Goal: Information Seeking & Learning: Get advice/opinions

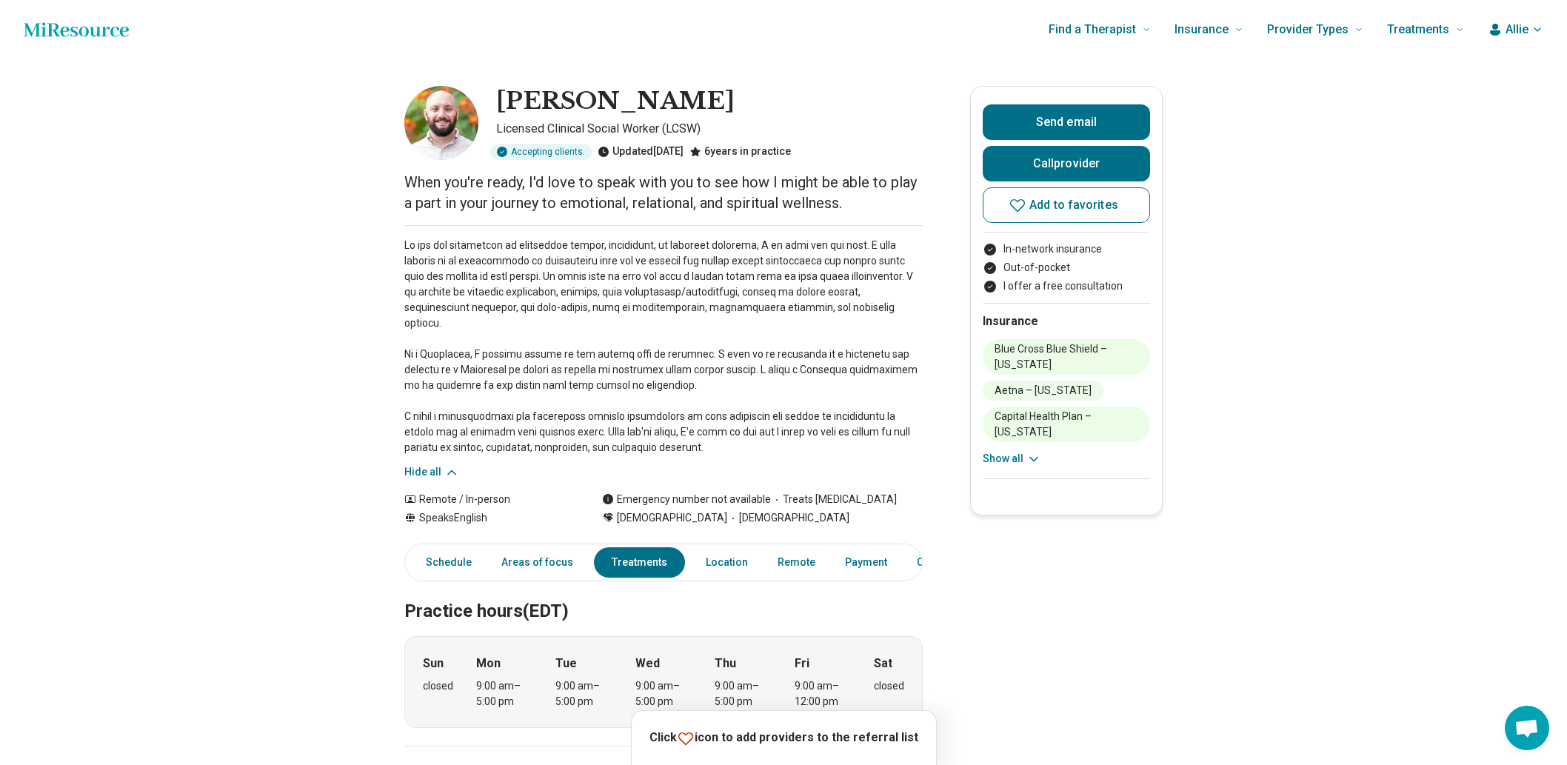
scroll to position [1069, 0]
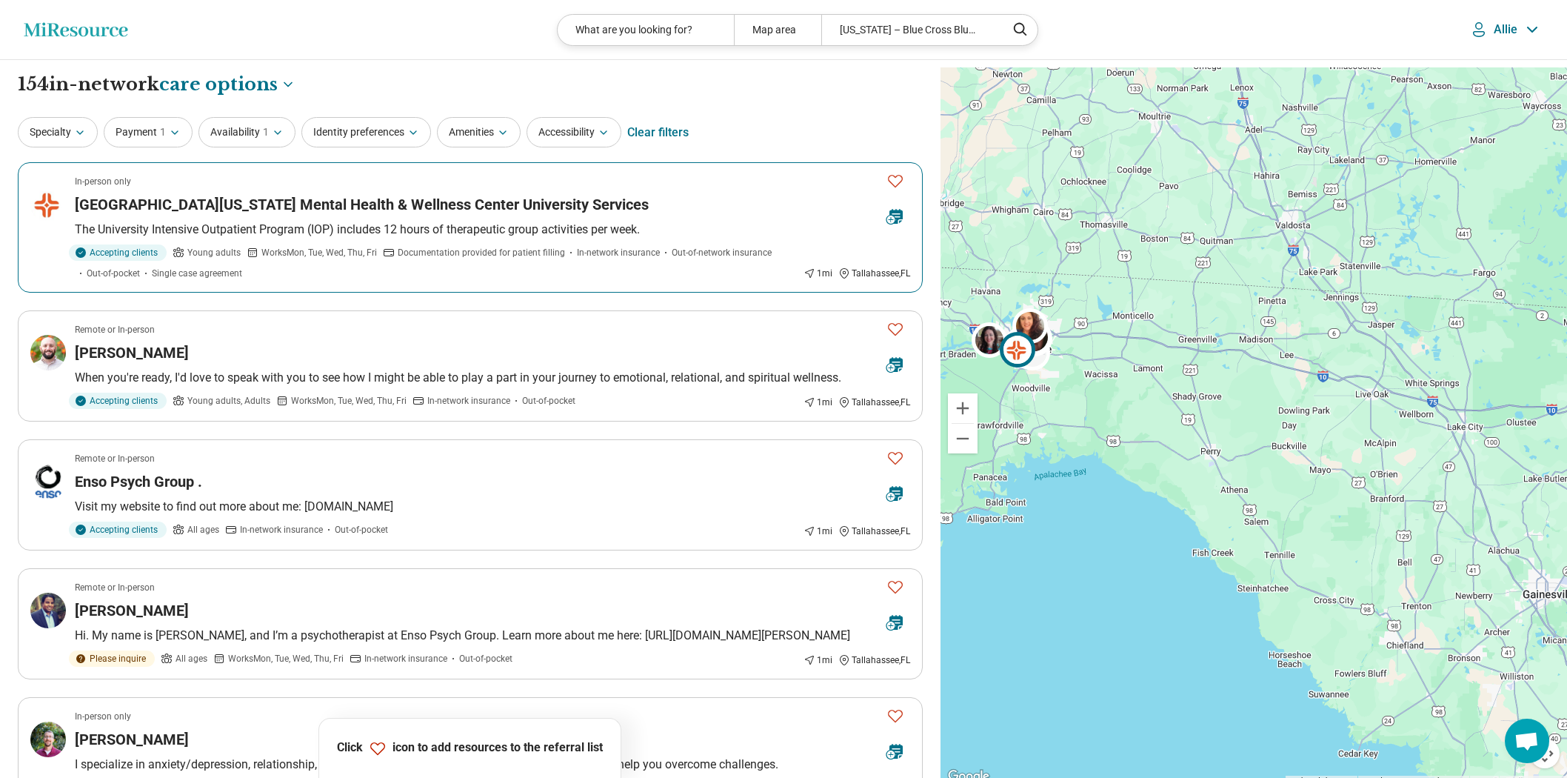
select select "***"
click at [167, 147] on button "Payment 1" at bounding box center [148, 132] width 89 height 30
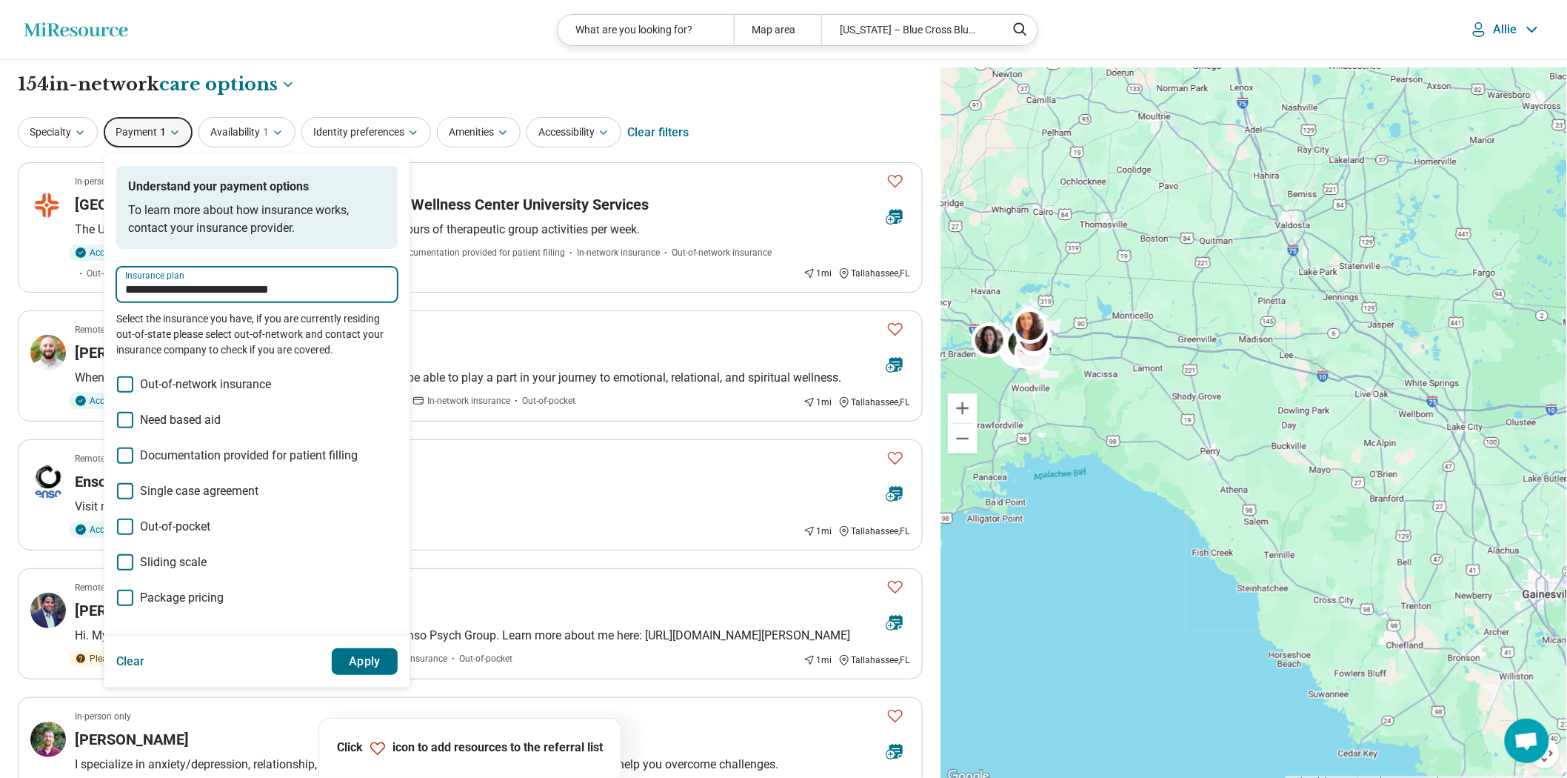
drag, startPoint x: 350, startPoint y: 330, endPoint x: -202, endPoint y: 314, distance: 551.9
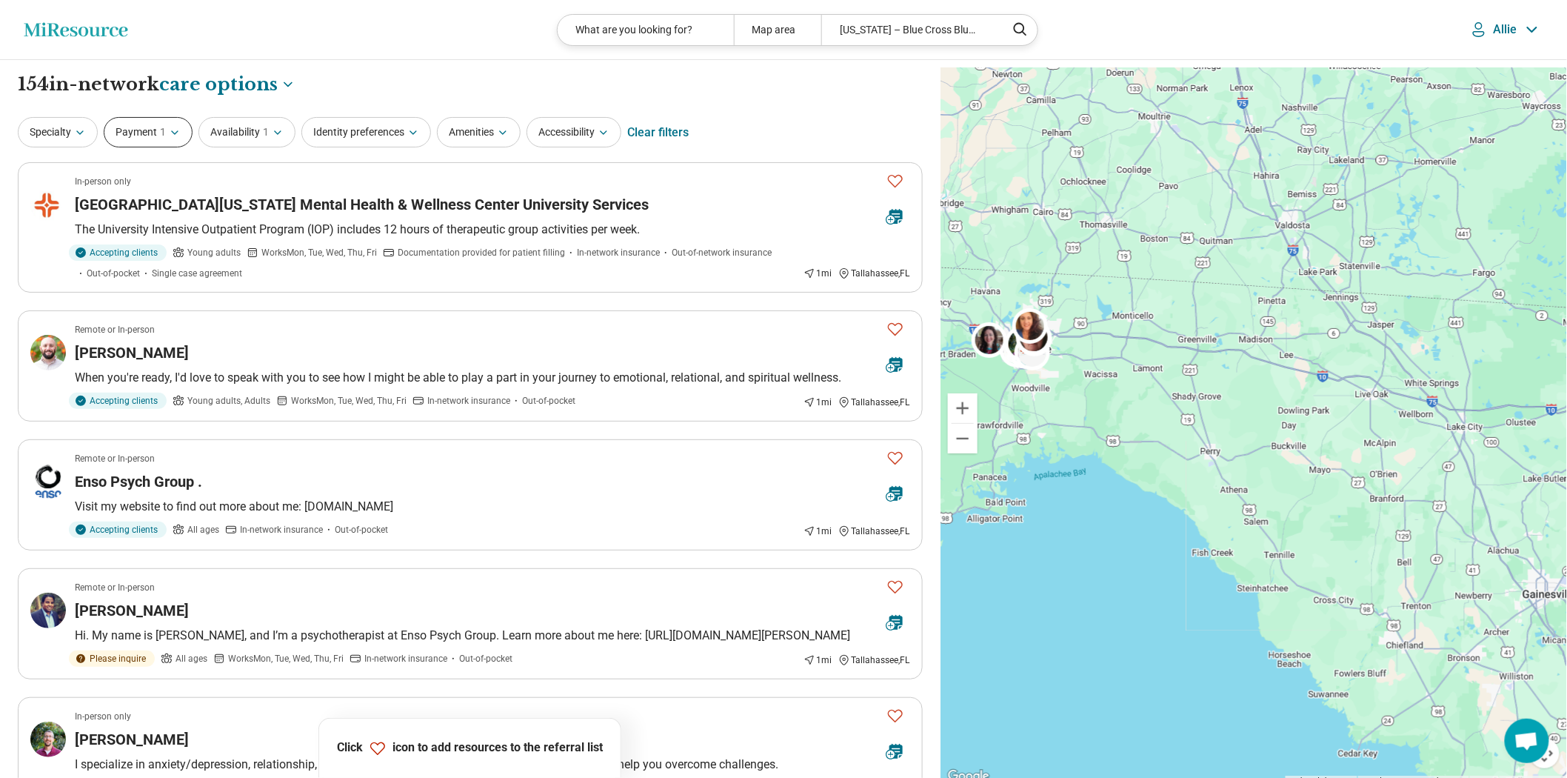
click at [191, 142] on button "Payment 1" at bounding box center [148, 132] width 89 height 30
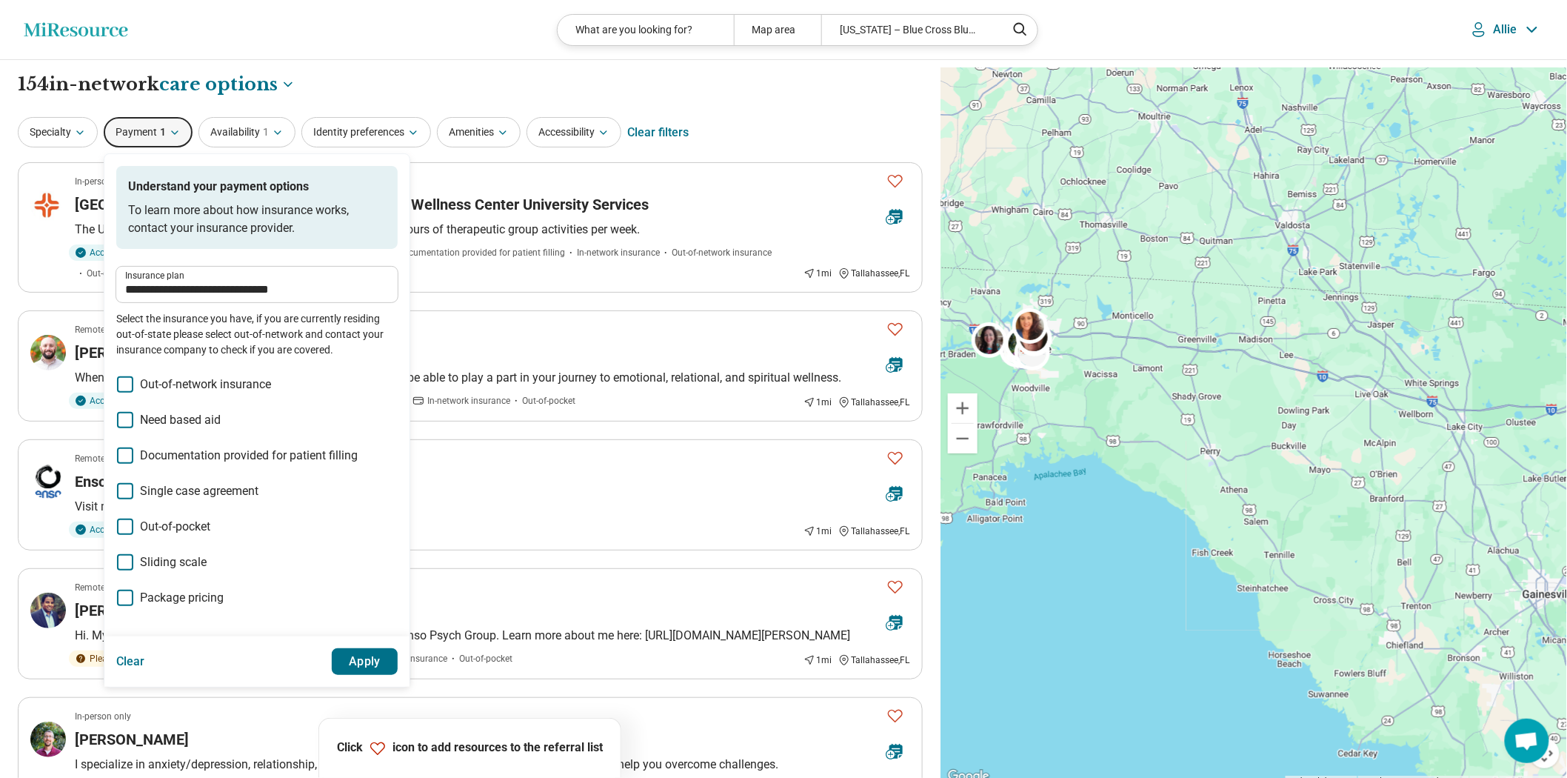
click at [350, 280] on label "Insurance plan" at bounding box center [257, 275] width 264 height 9
click at [350, 298] on input "**********" at bounding box center [257, 290] width 264 height 18
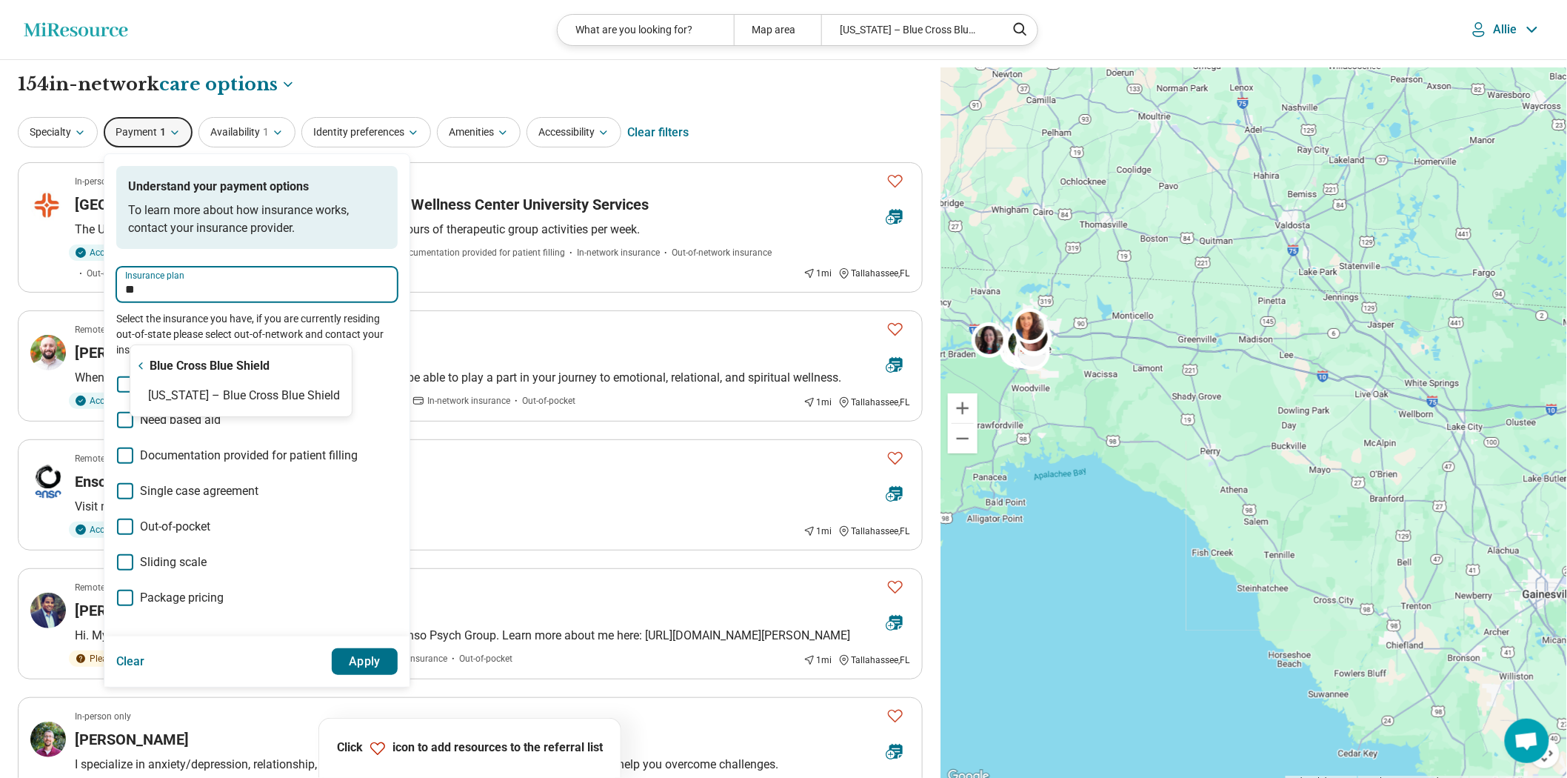
type input "*"
type input "**"
click at [264, 363] on div "Blue Cross Blue Shield" at bounding box center [240, 366] width 221 height 30
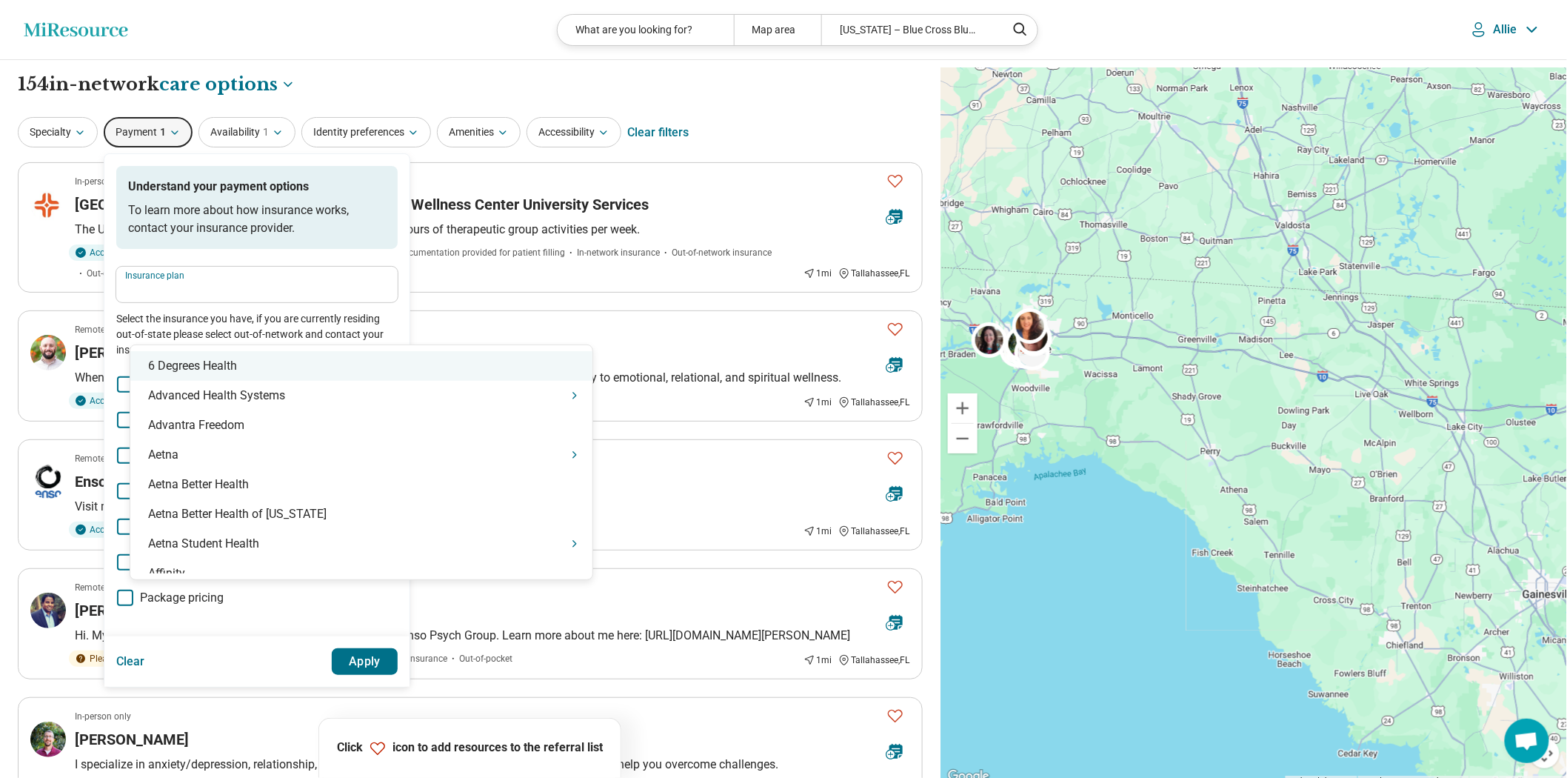
click at [272, 302] on div "Insurance plan" at bounding box center [256, 285] width 281 height 36
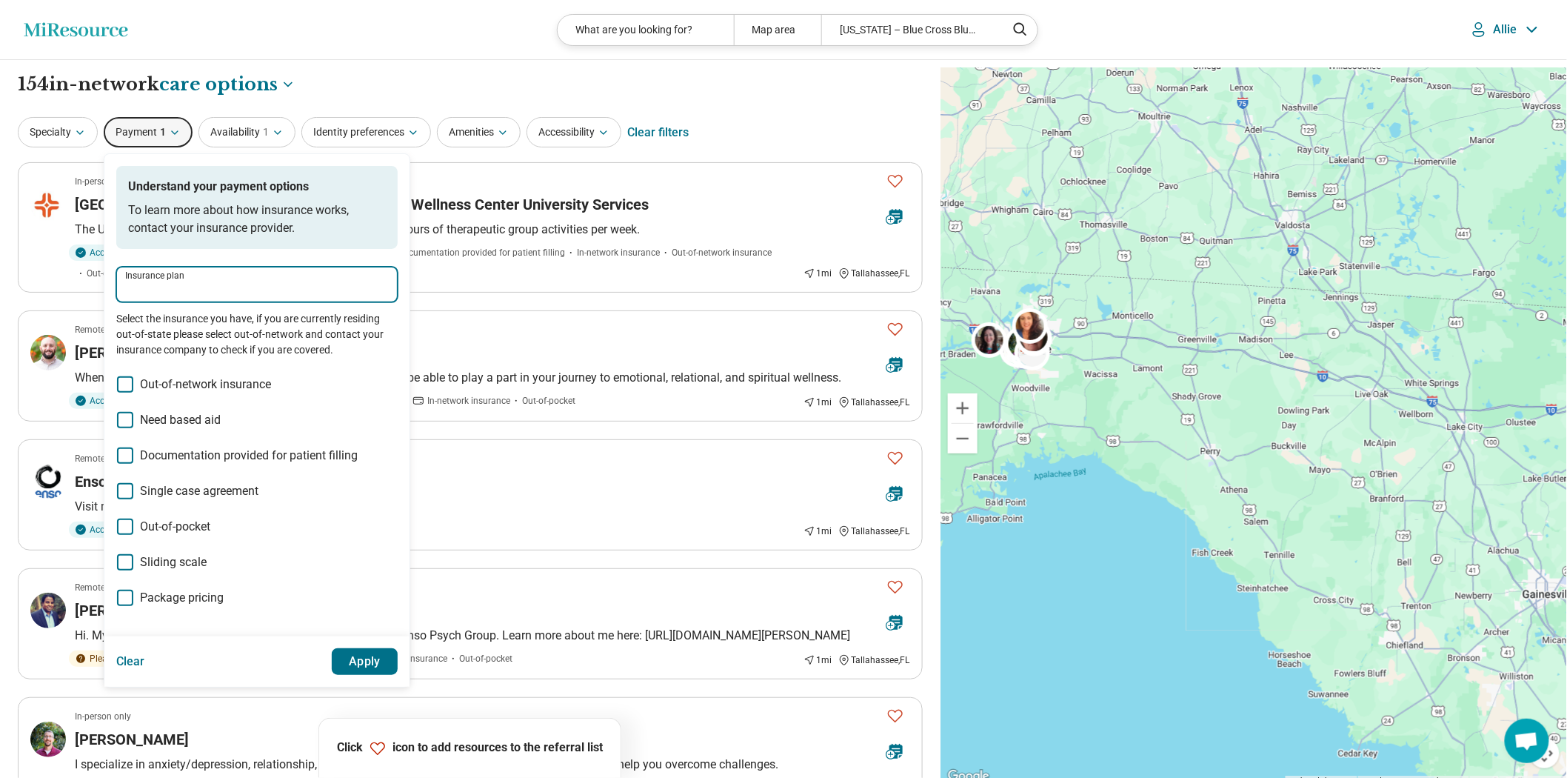
click at [275, 298] on input "Insurance plan" at bounding box center [257, 290] width 264 height 18
click at [233, 401] on div "Florida Blue" at bounding box center [237, 396] width 214 height 30
type input "**********"
click at [409, 686] on div "Clear Apply" at bounding box center [256, 661] width 305 height 50
click at [398, 675] on button "Apply" at bounding box center [365, 661] width 67 height 27
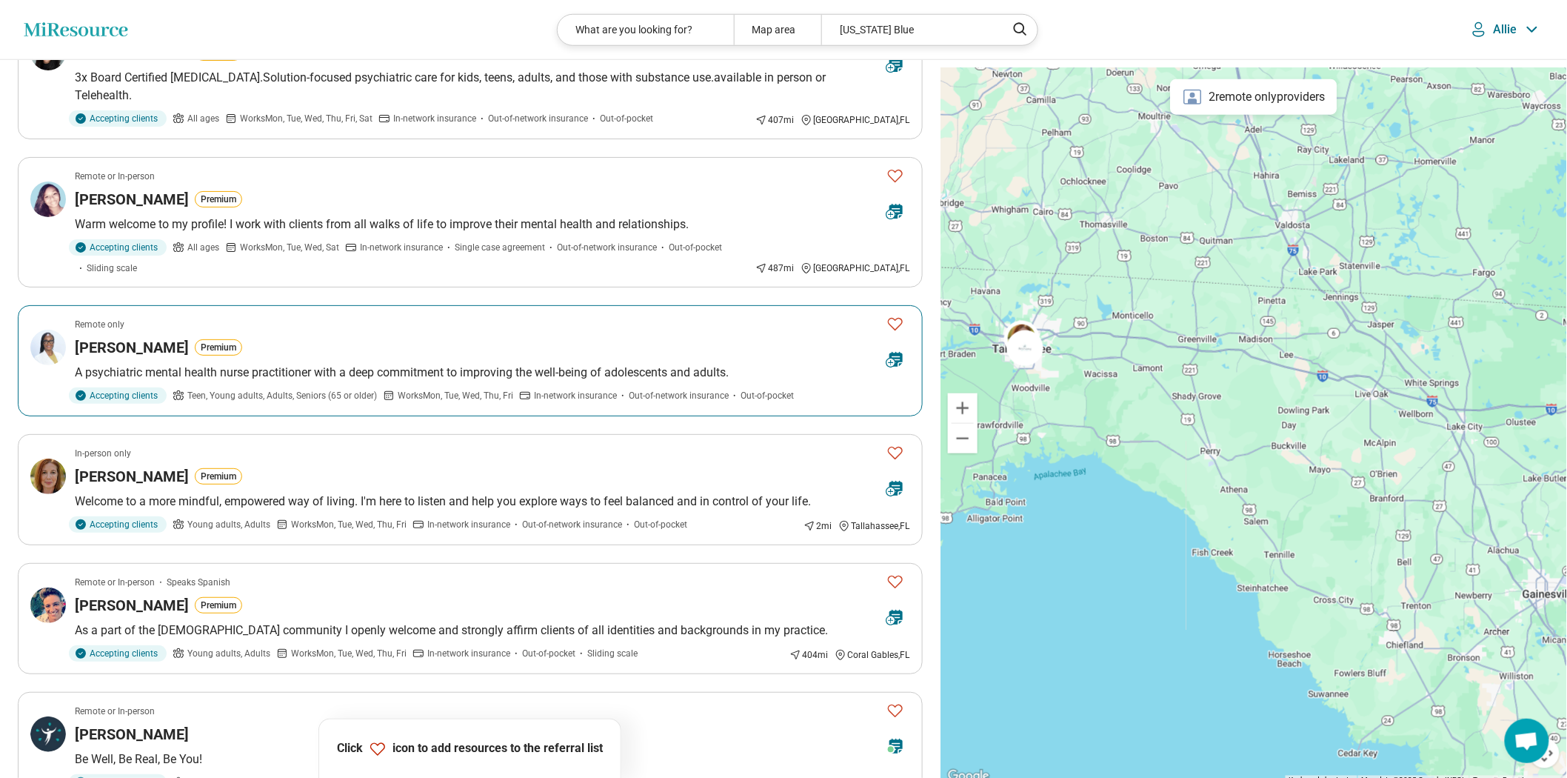
scroll to position [905, 0]
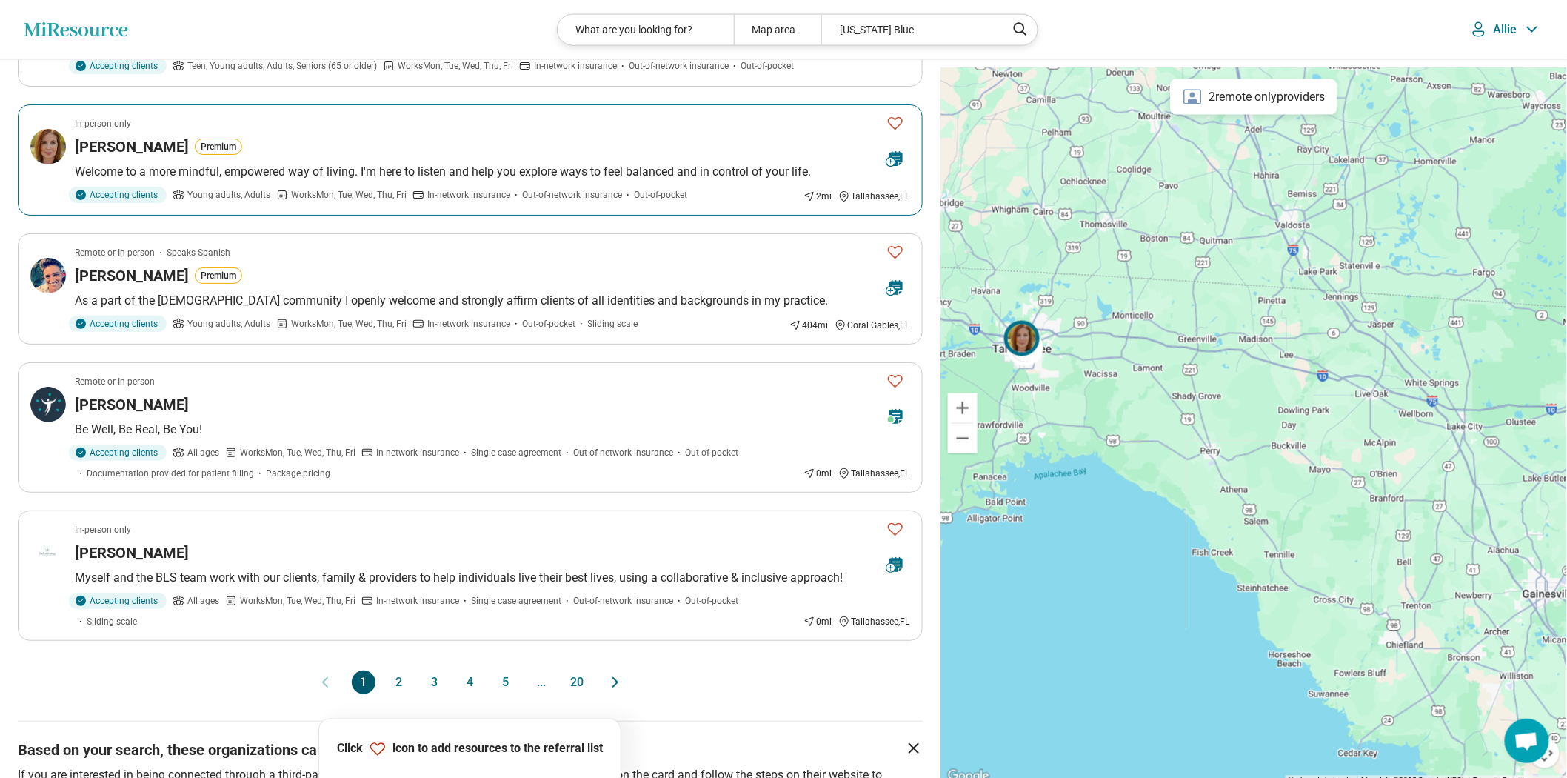
click at [555, 181] on p "Welcome to a more mindful, empowered way of living. I'm here to listen and help…" at bounding box center [492, 172] width 835 height 18
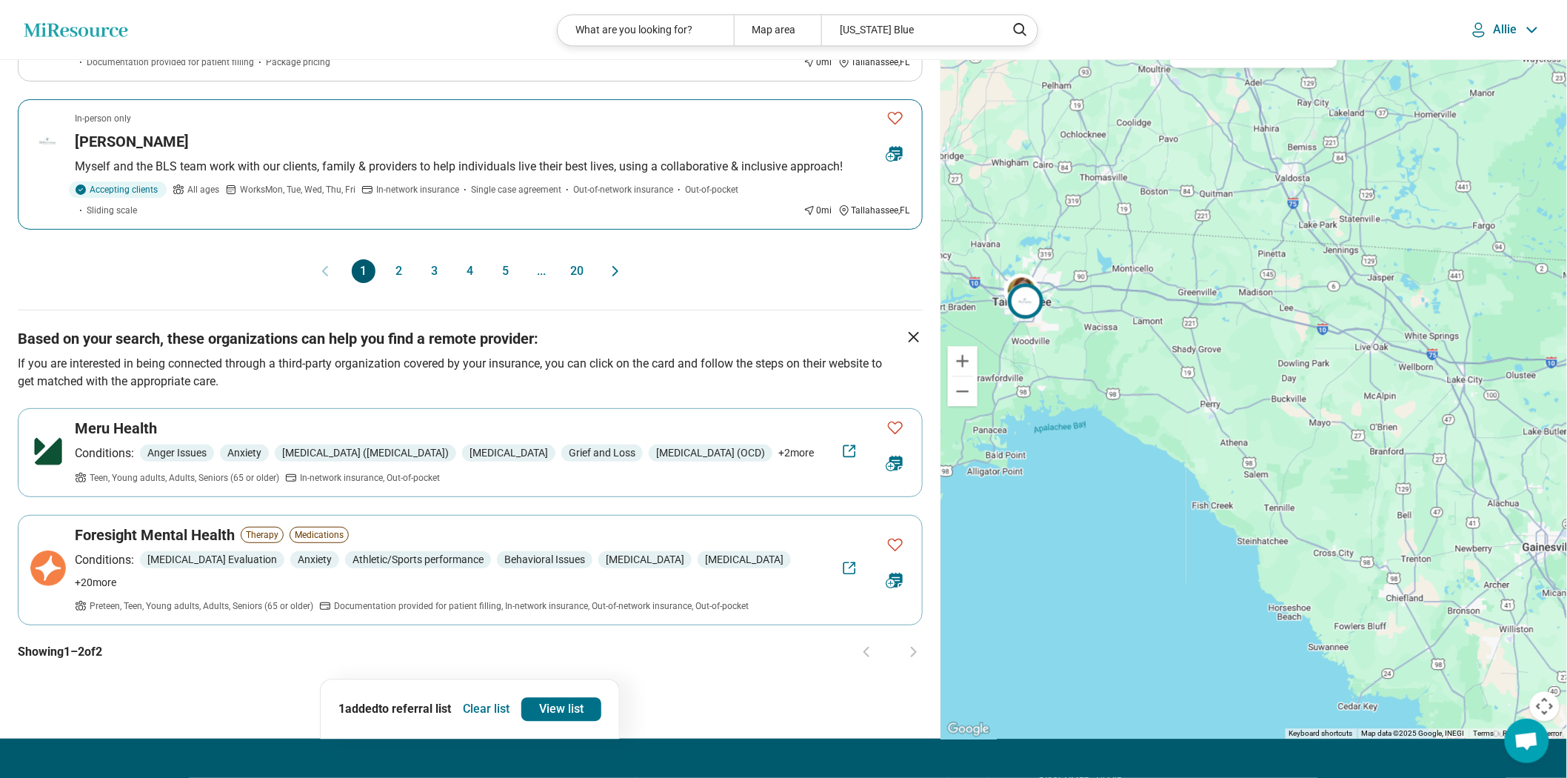
scroll to position [1398, 0]
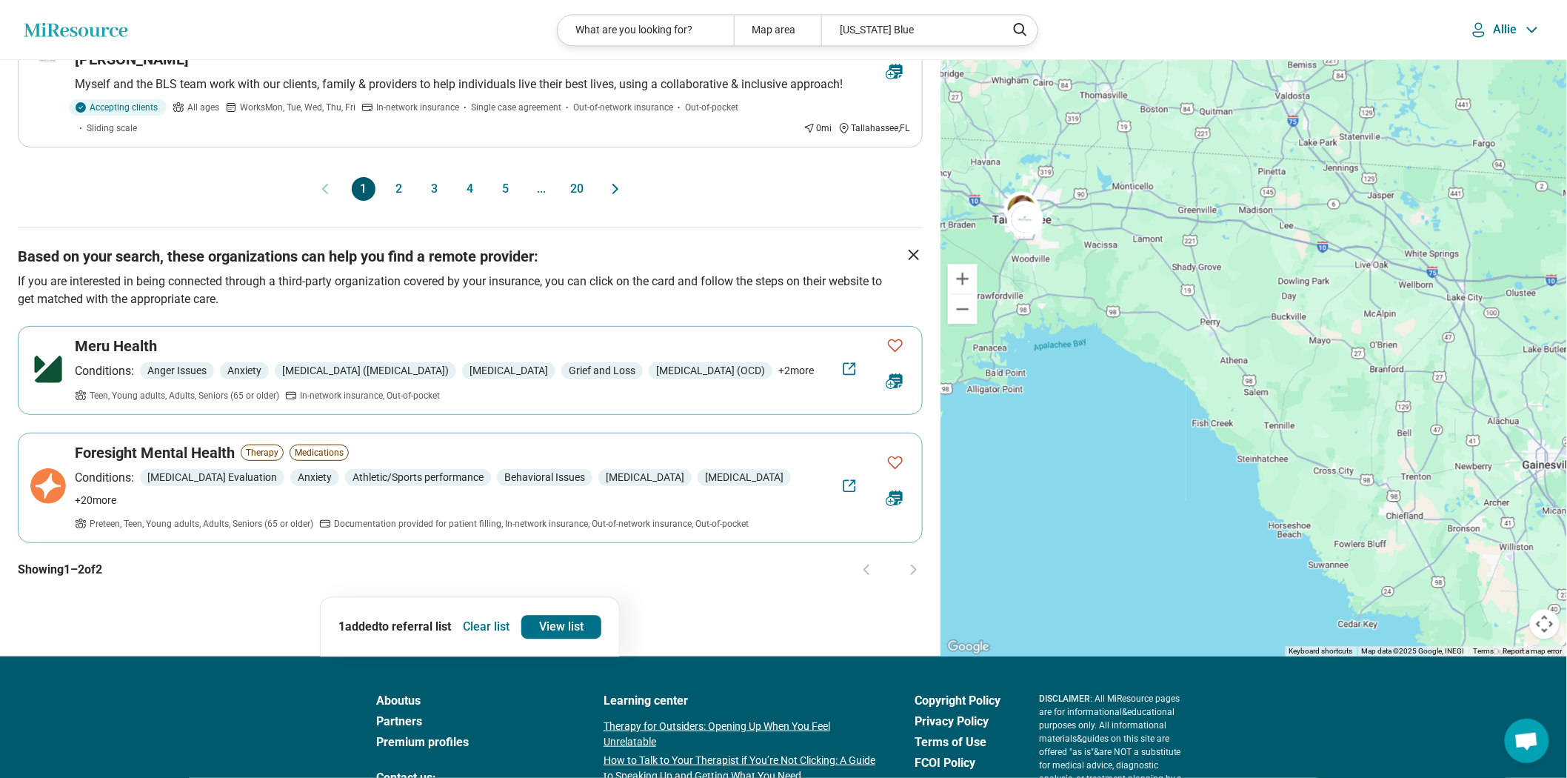
click at [389, 201] on button "2" at bounding box center [399, 189] width 24 height 24
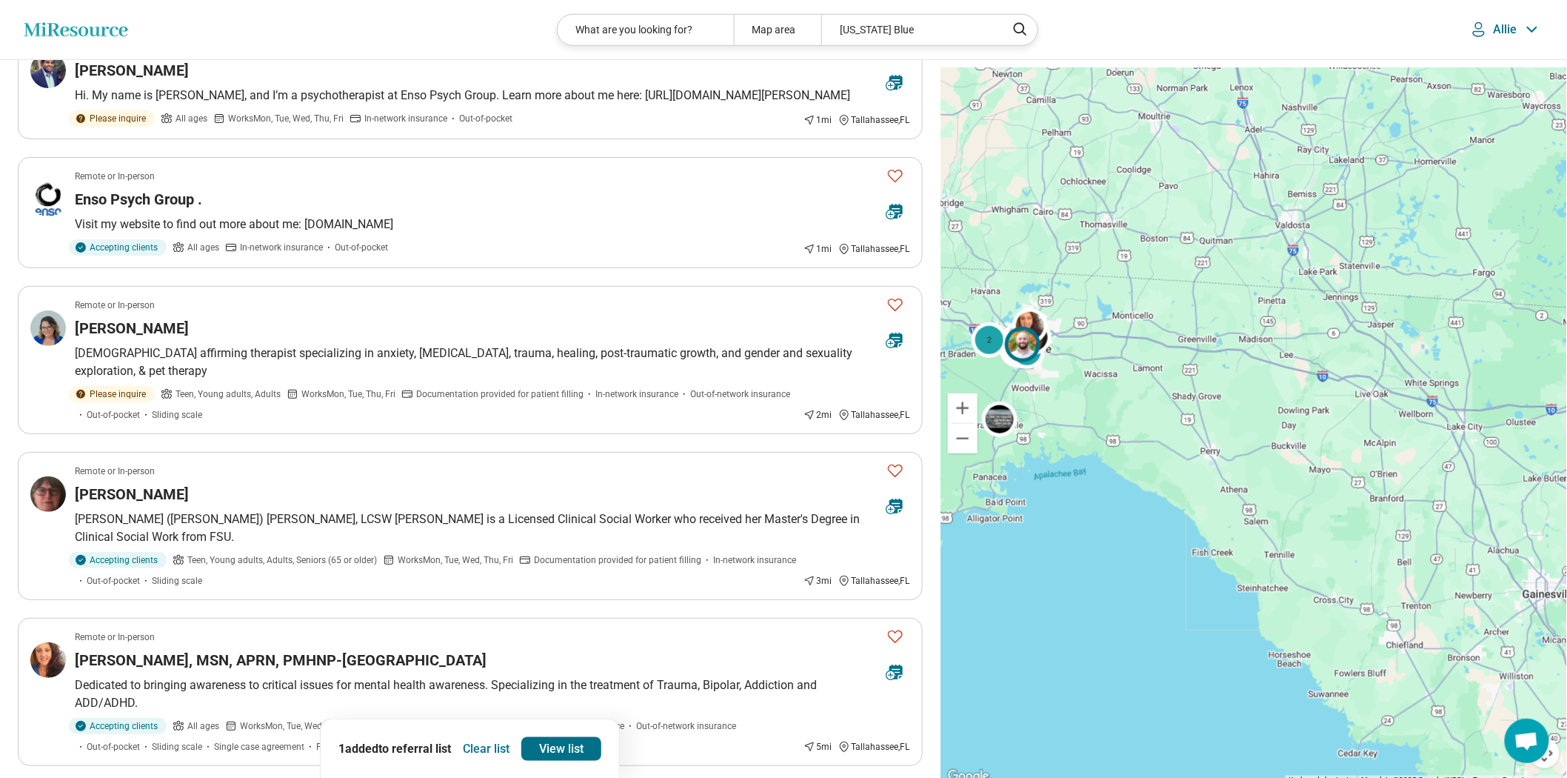
scroll to position [493, 0]
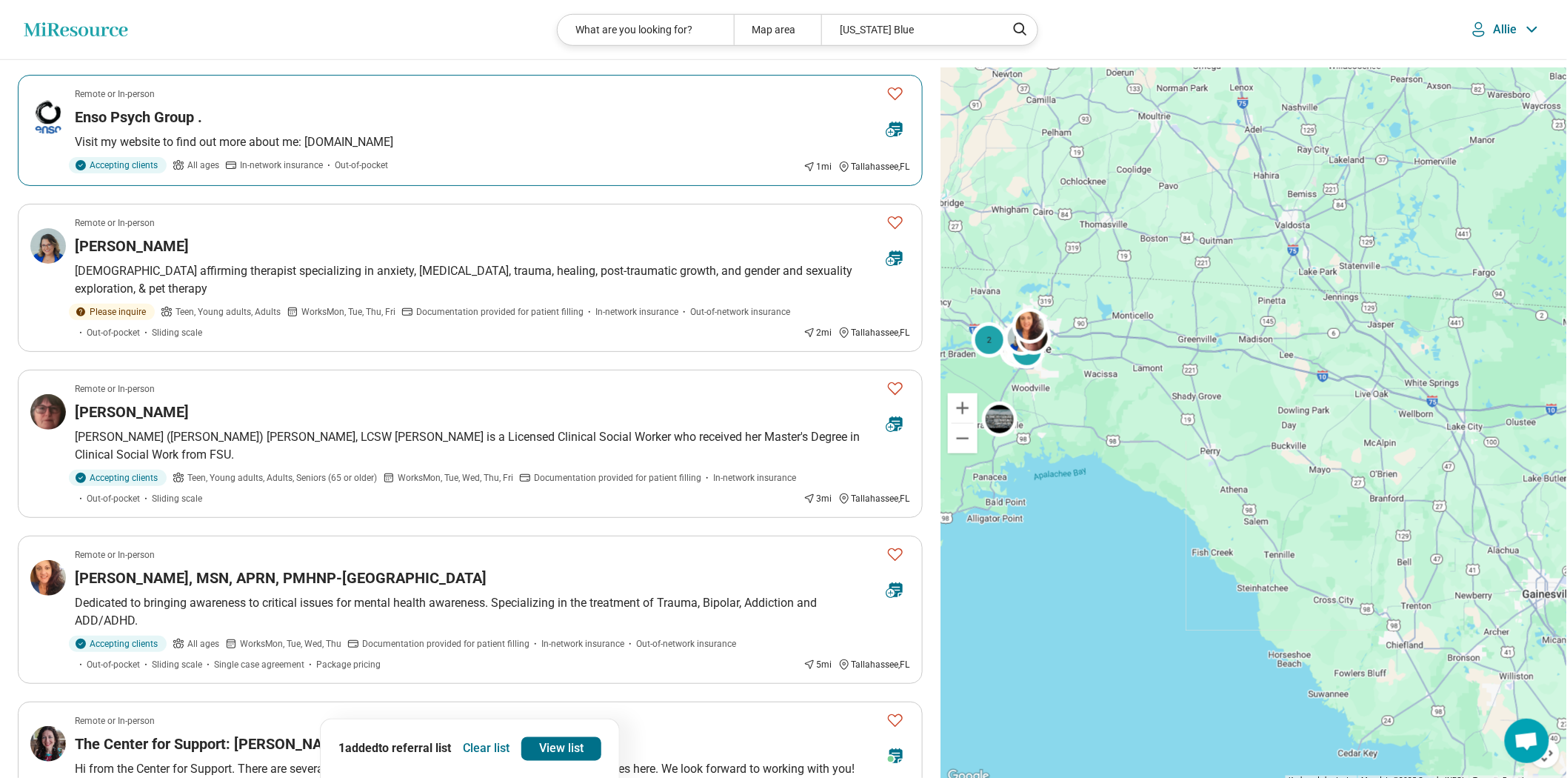
click at [890, 102] on icon "Favorite" at bounding box center [895, 93] width 18 height 18
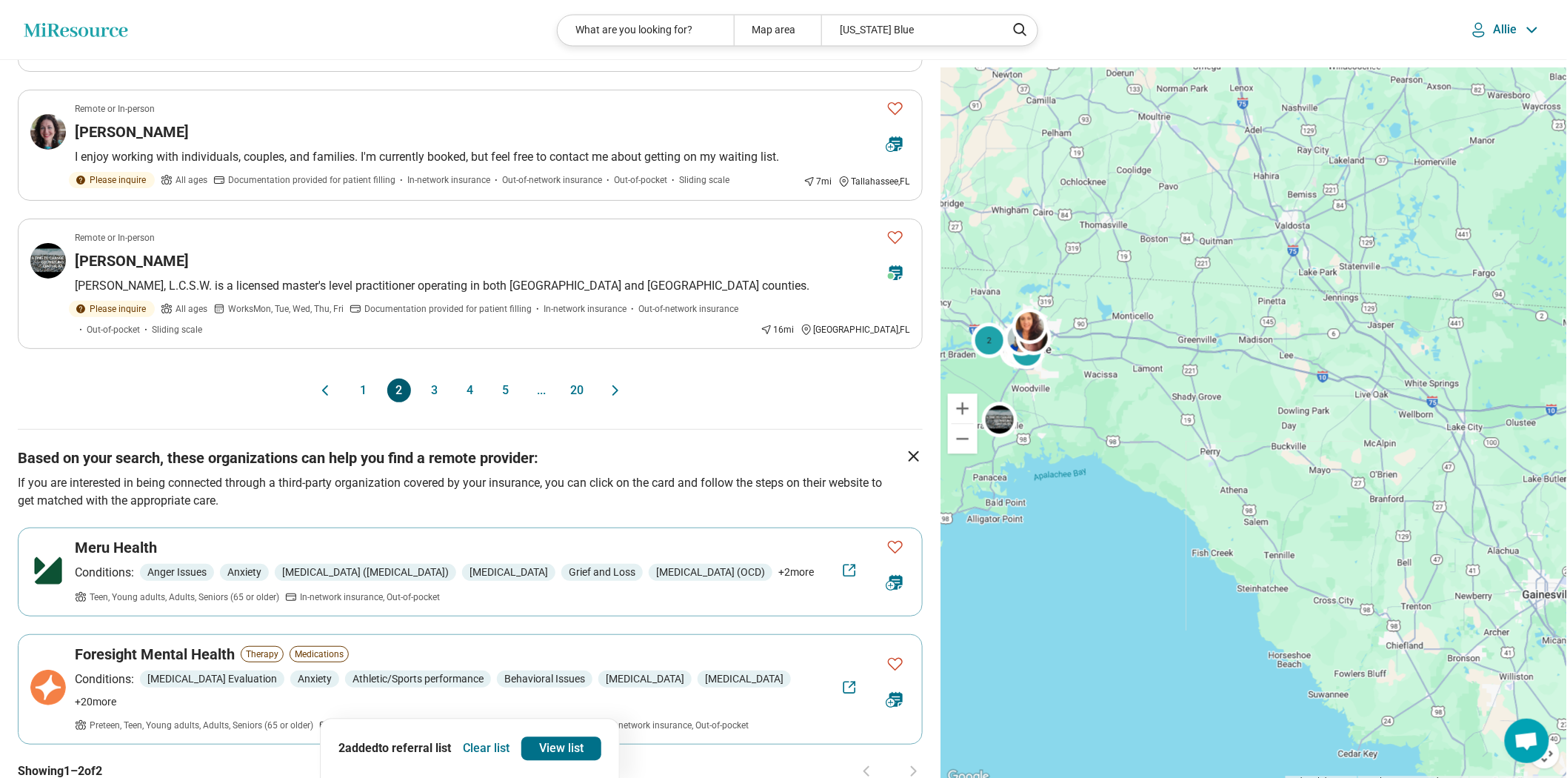
scroll to position [1316, 0]
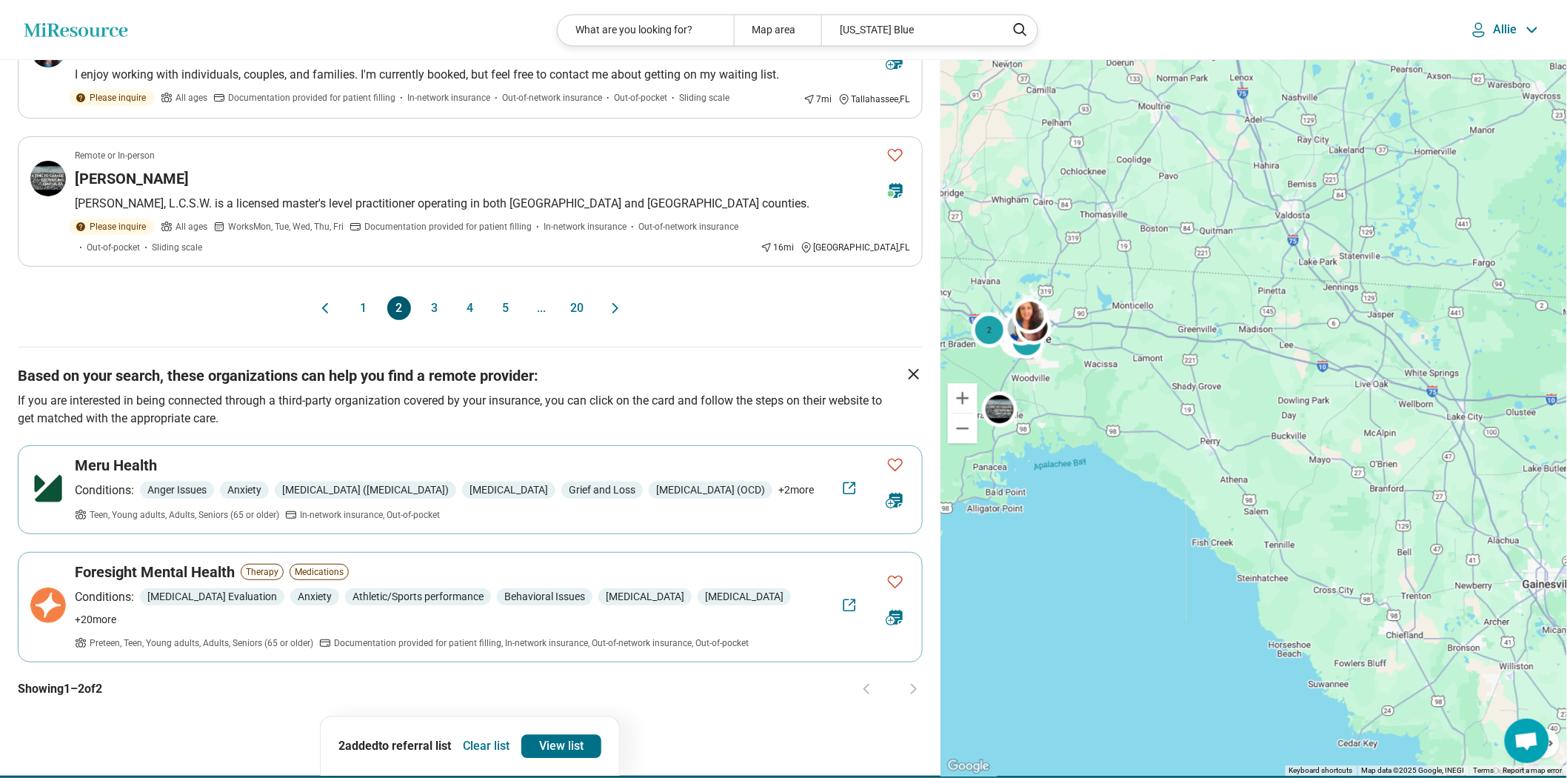
click at [435, 320] on button "3" at bounding box center [435, 308] width 24 height 24
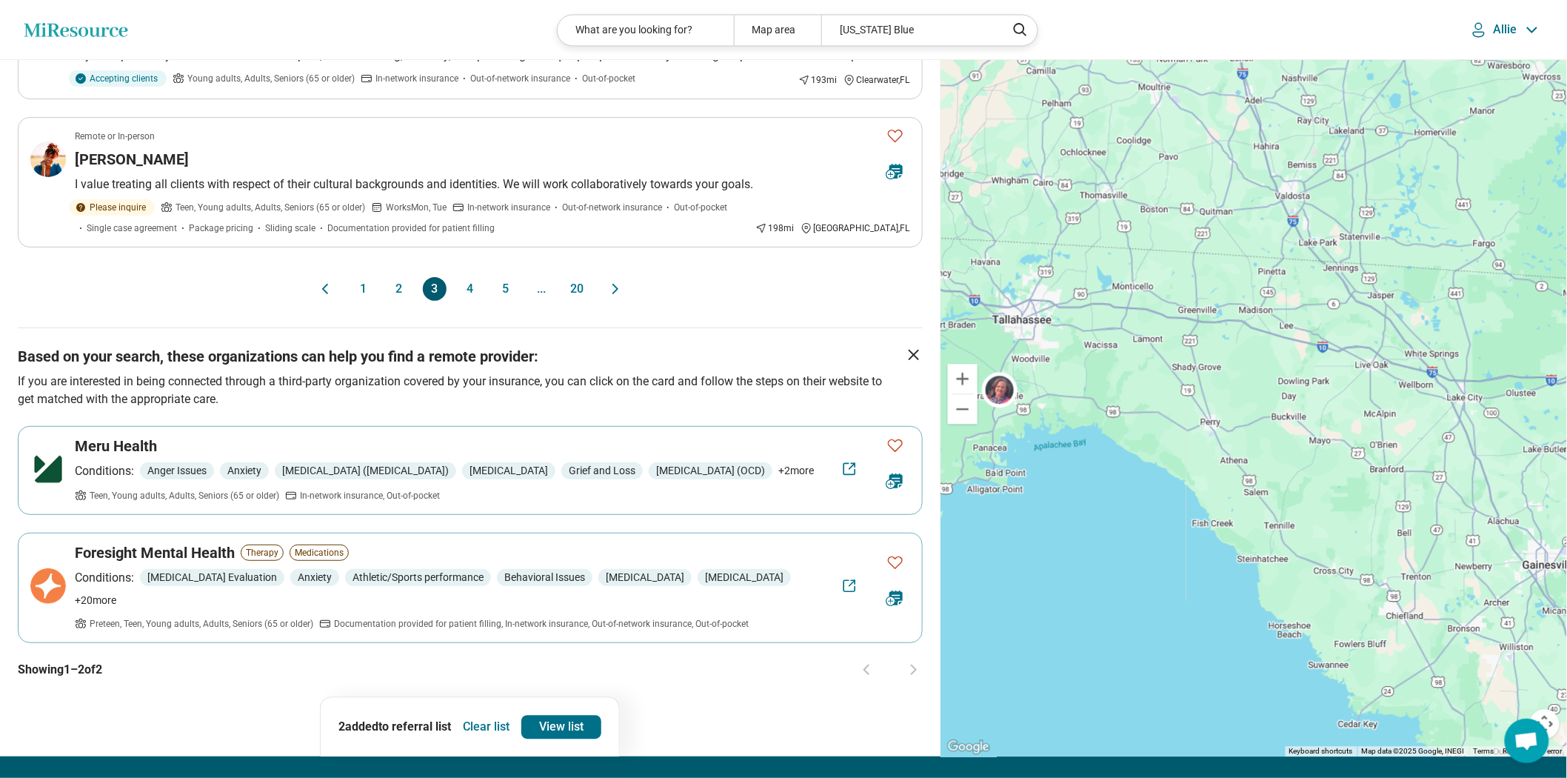
click at [464, 301] on button "4" at bounding box center [470, 289] width 24 height 24
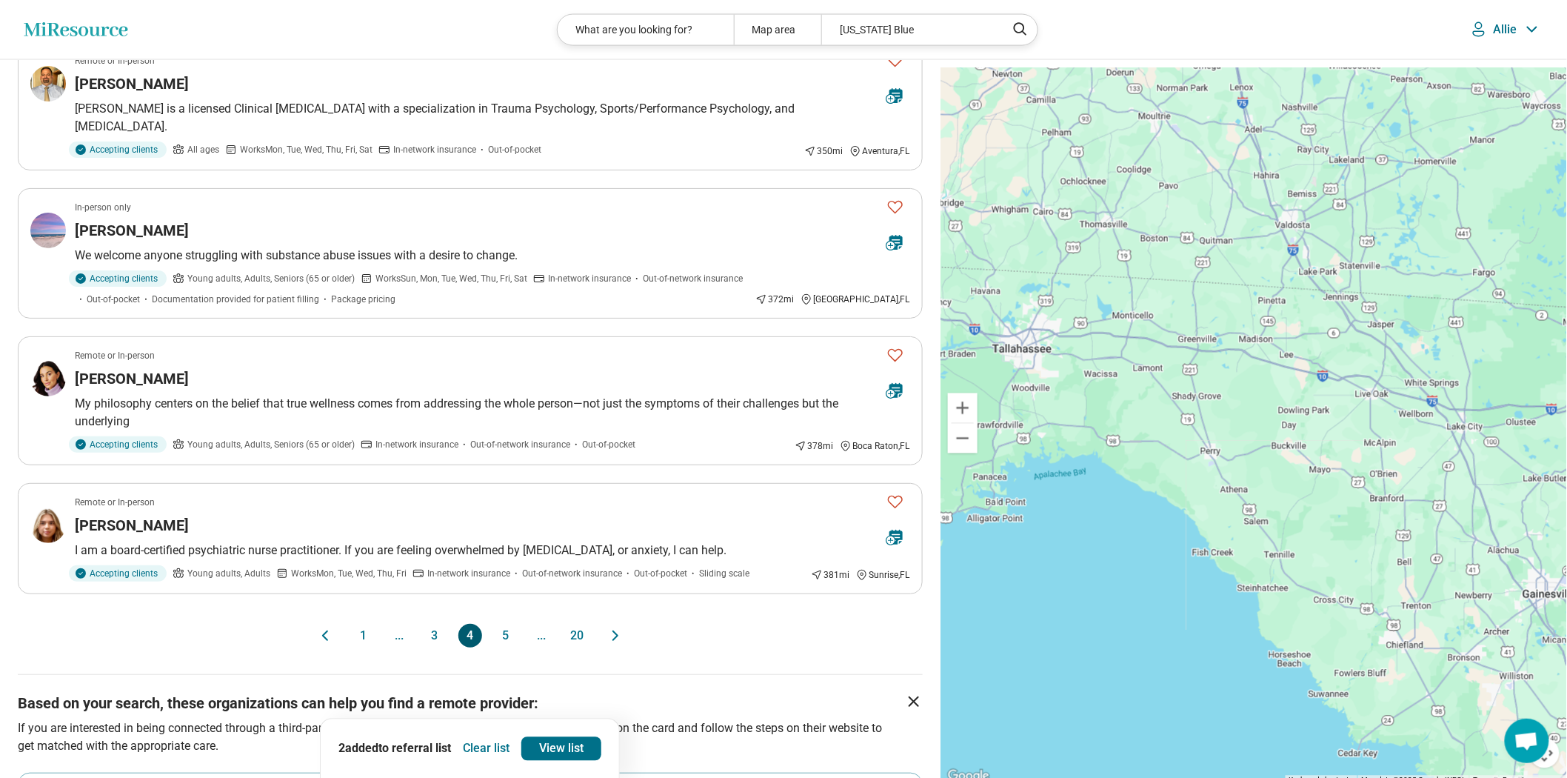
scroll to position [1234, 0]
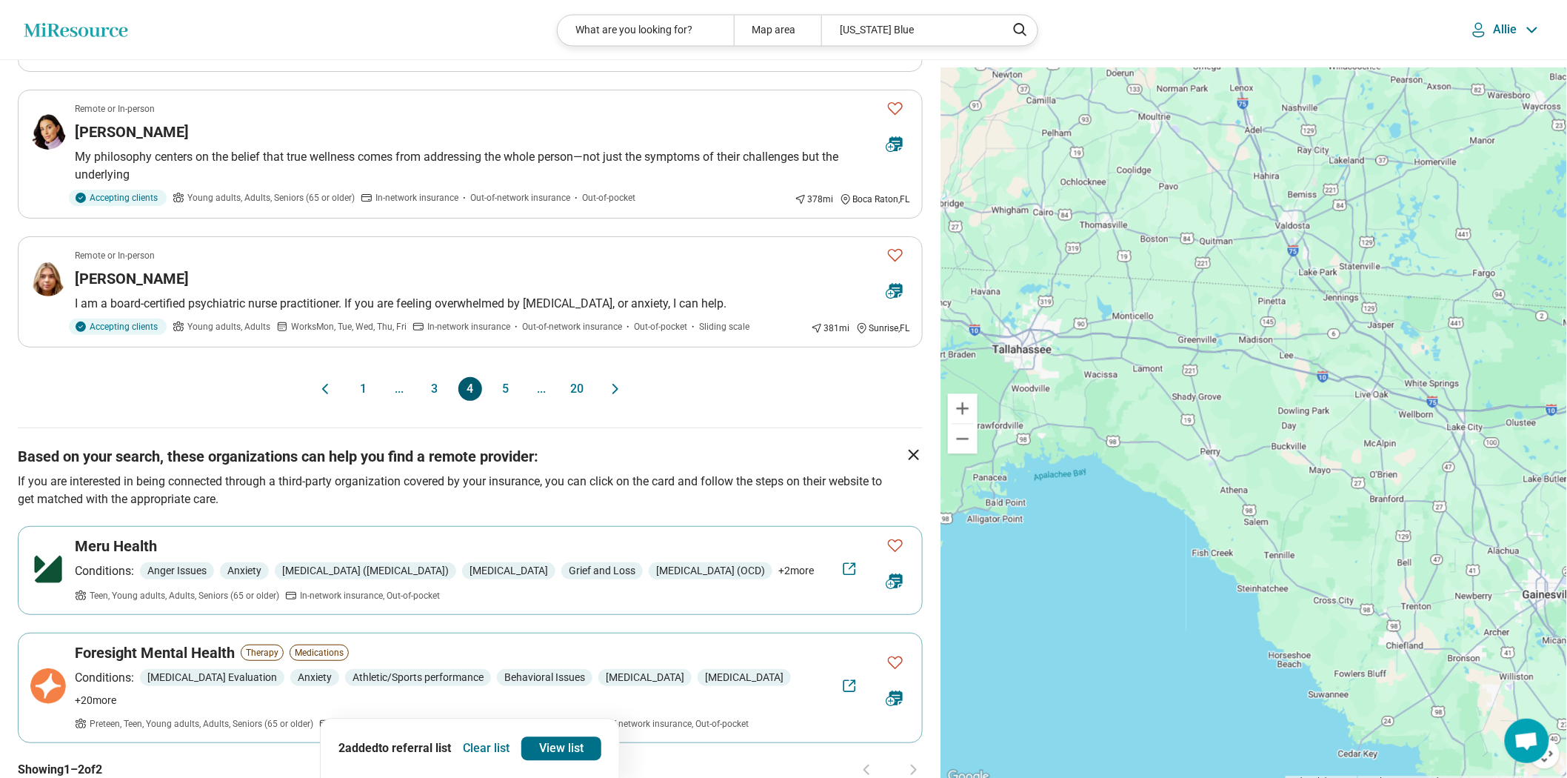
click at [508, 401] on button "5" at bounding box center [506, 389] width 24 height 24
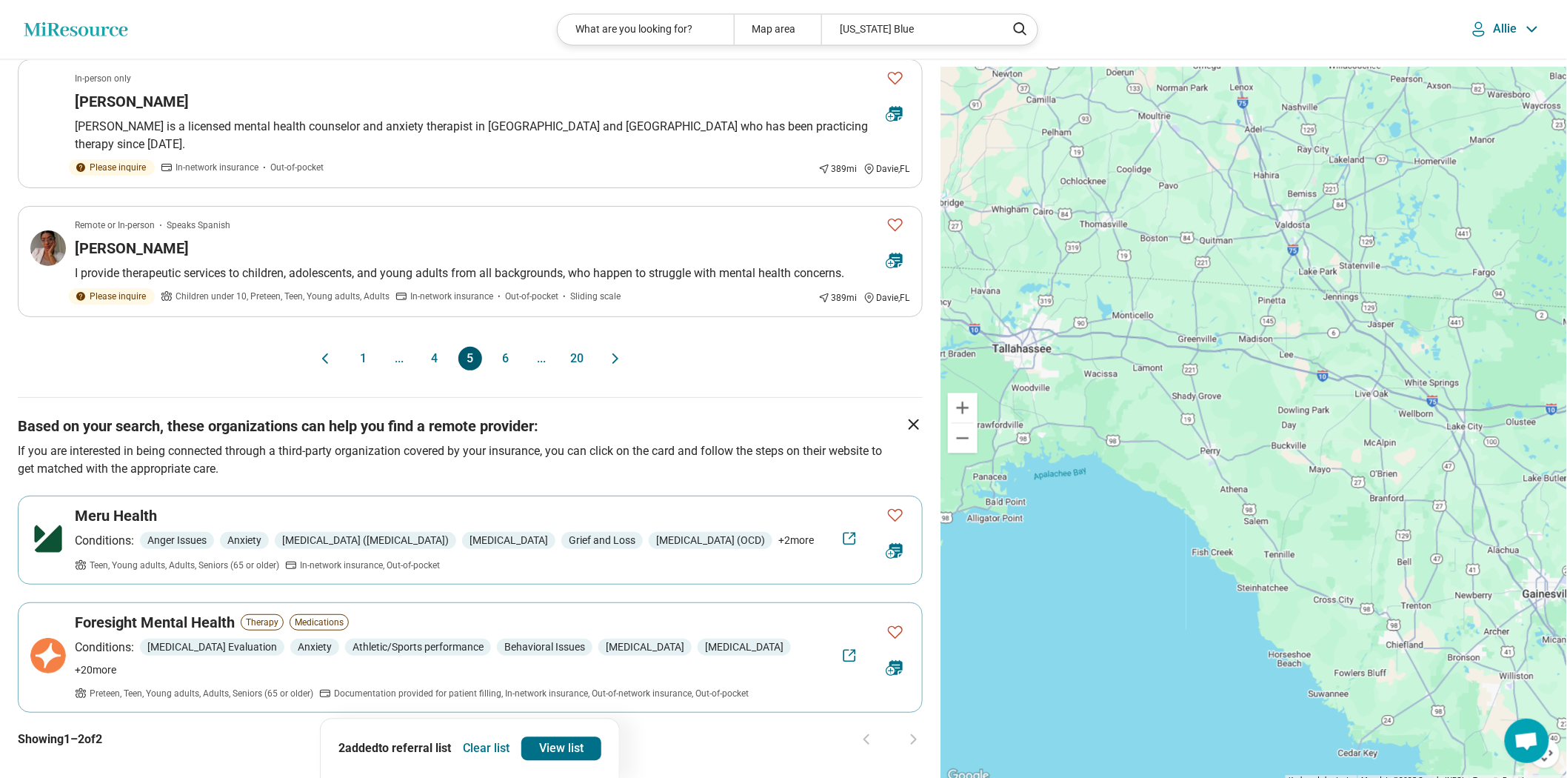
scroll to position [1316, 0]
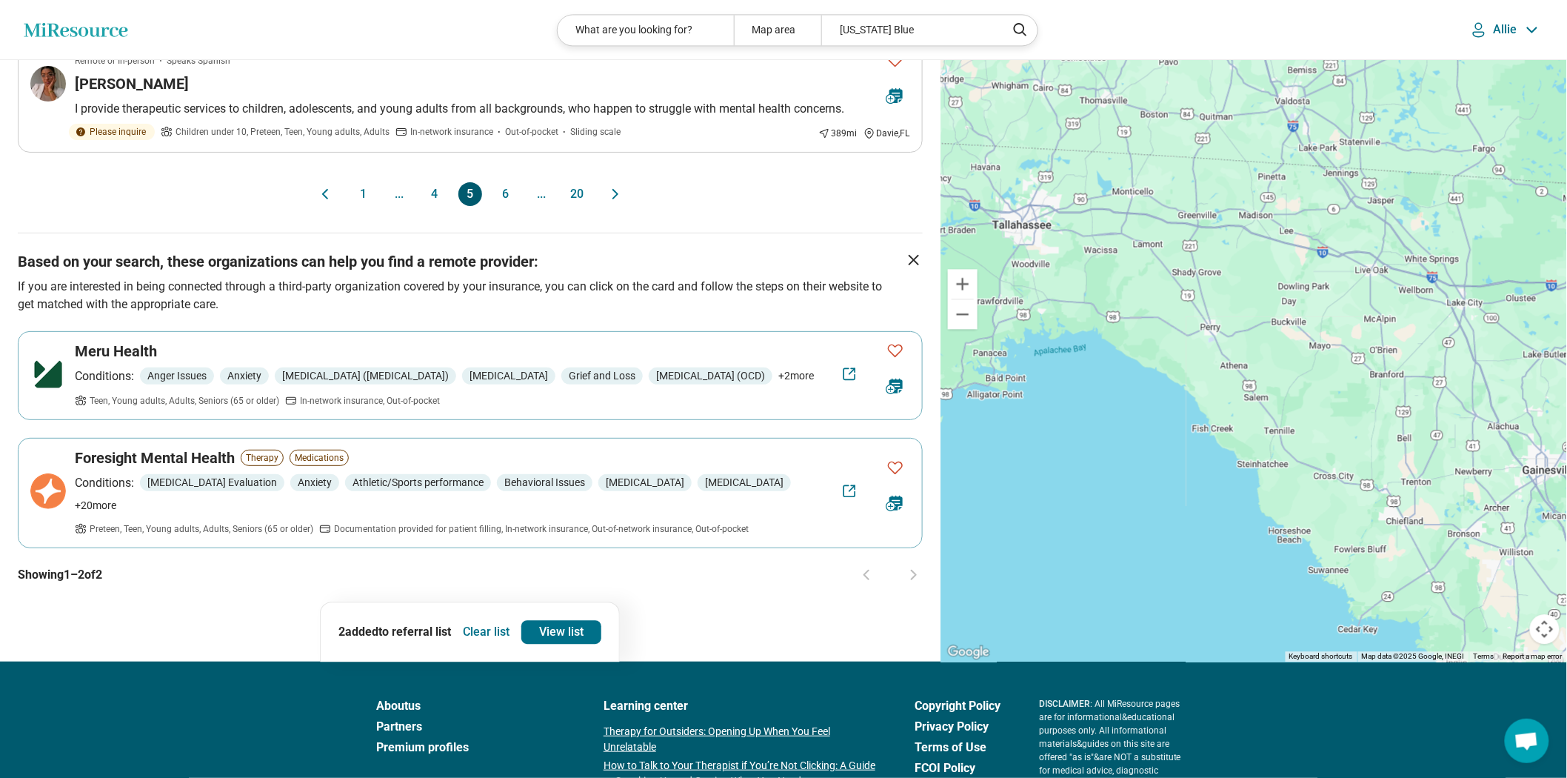
click at [513, 206] on button "6" at bounding box center [506, 194] width 24 height 24
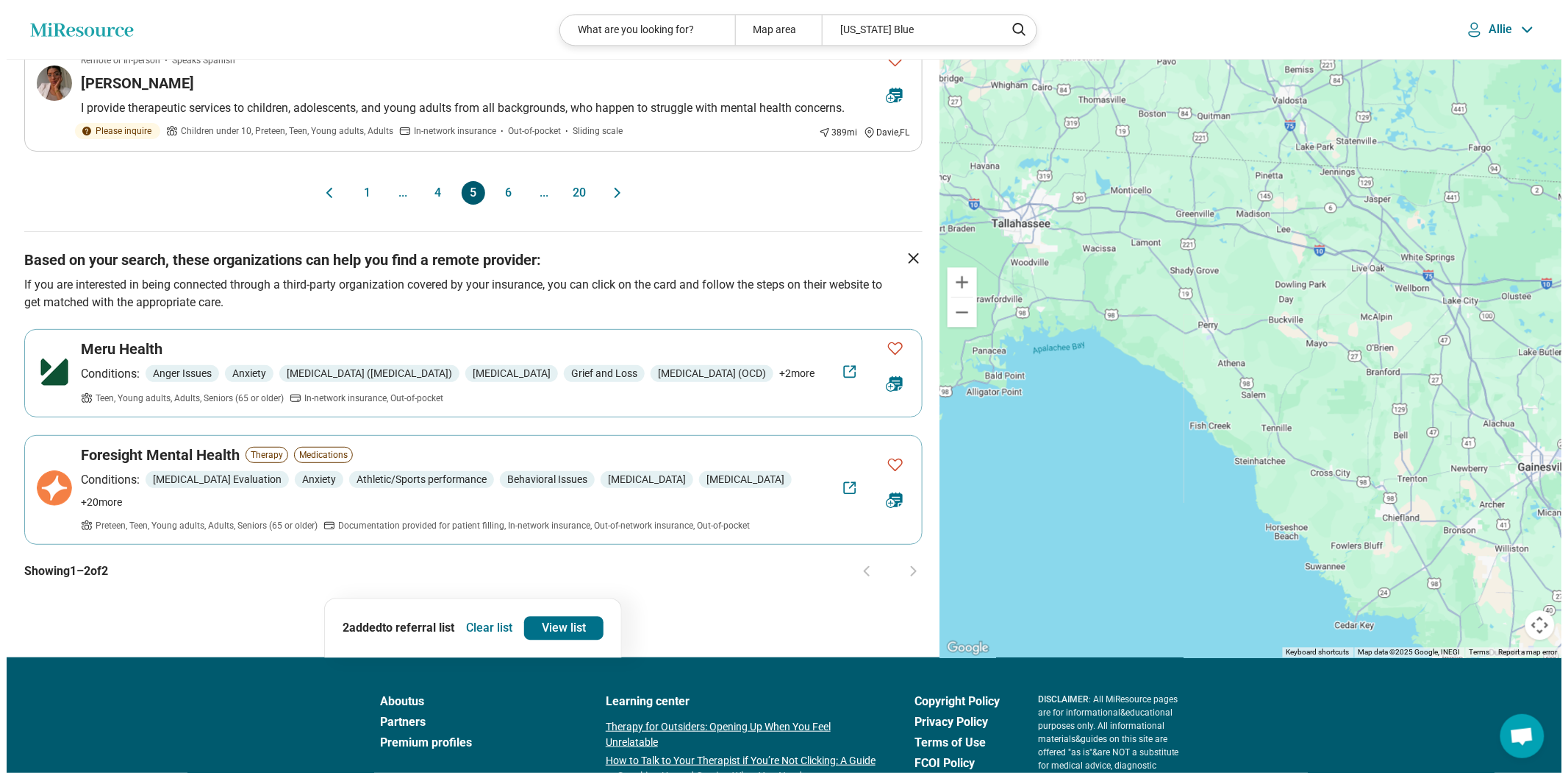
scroll to position [0, 0]
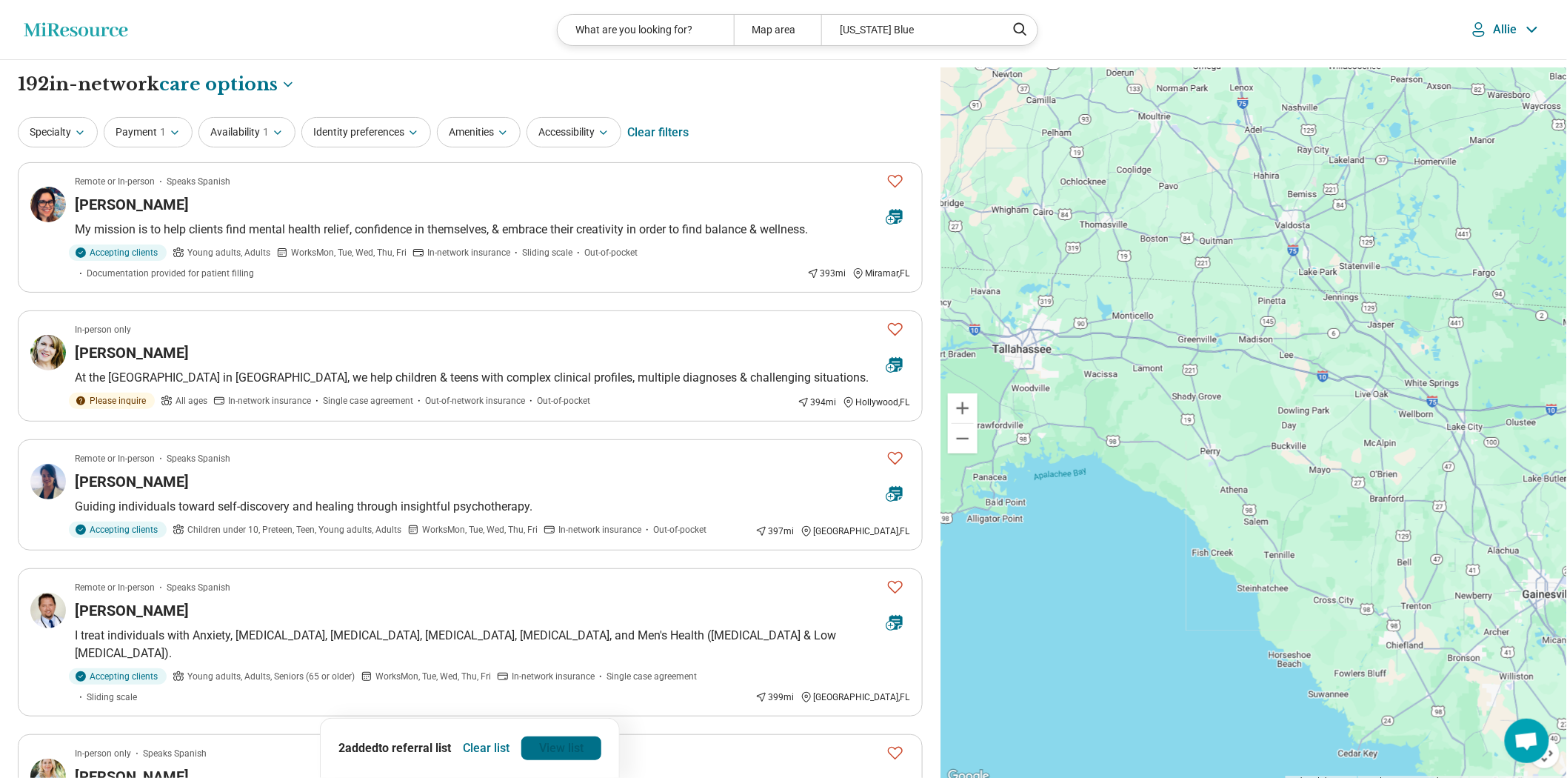
click at [550, 738] on link "View list" at bounding box center [561, 748] width 80 height 24
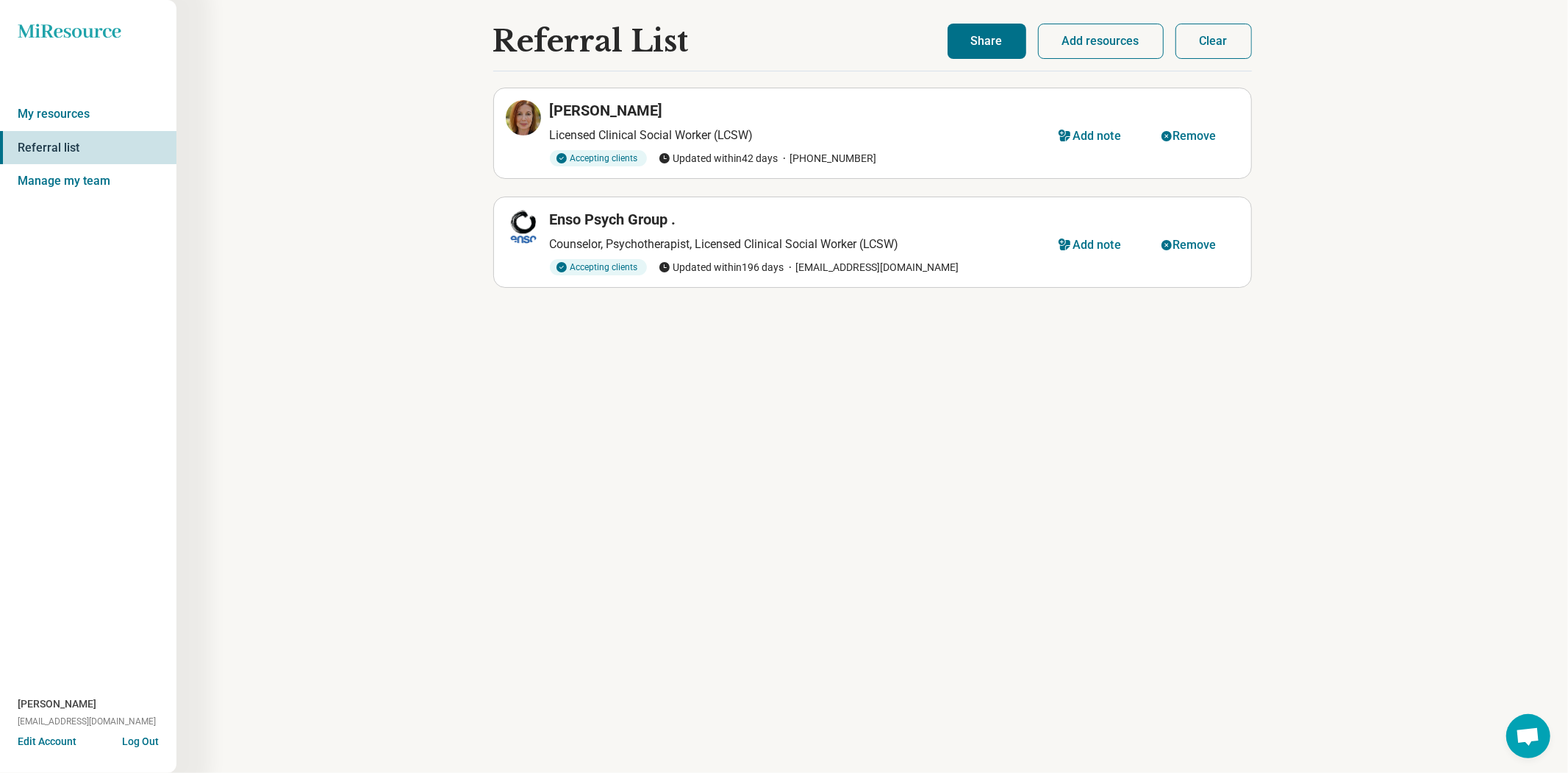
click at [933, 23] on div "Referral List Mary Langrick Licensed Clinical Social Worker (LCSW) Accepting cl…" at bounding box center [873, 386] width 1392 height 773
click at [947, 34] on button "Share" at bounding box center [986, 42] width 78 height 36
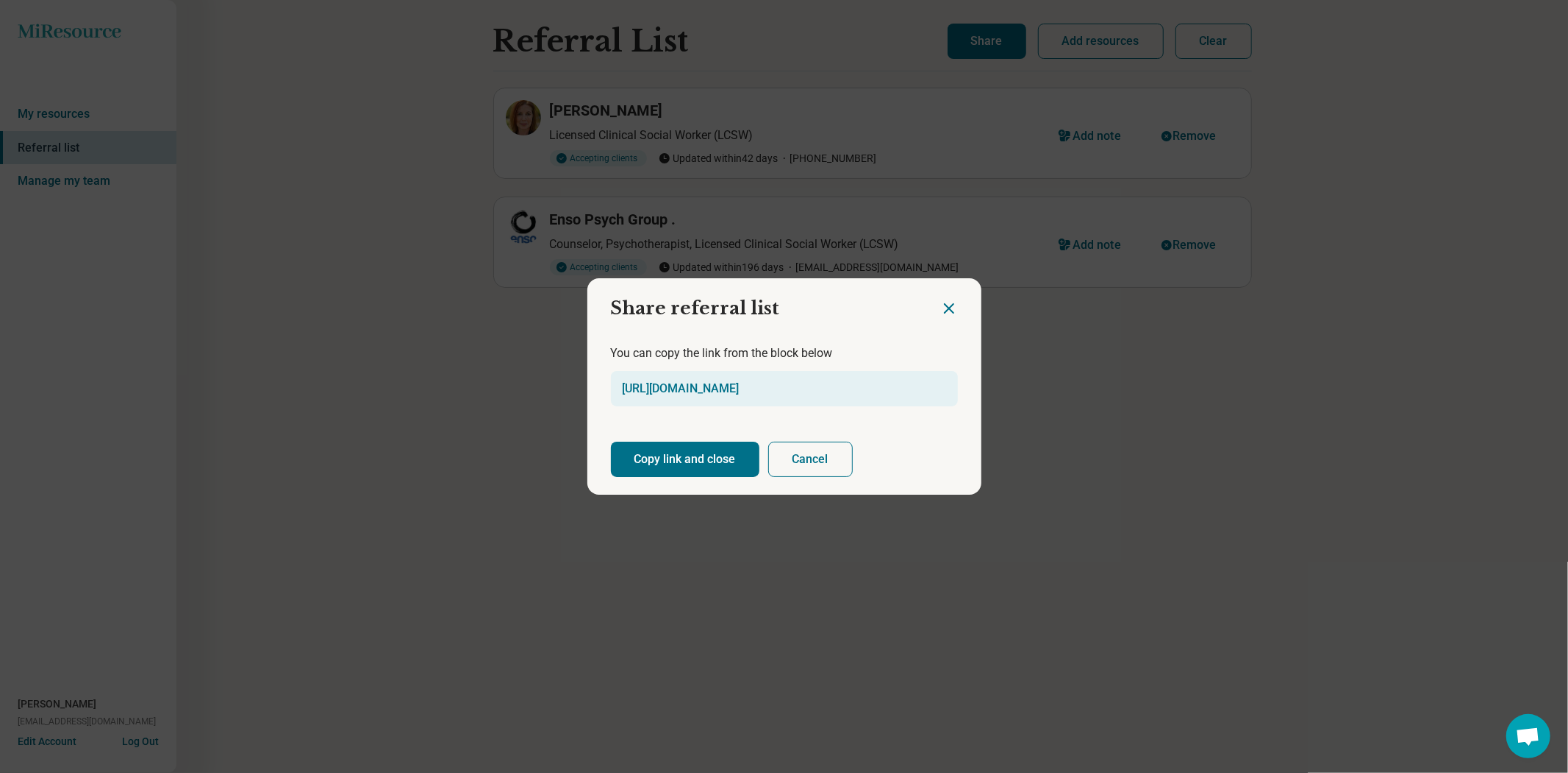
click at [731, 459] on button "Copy link and close" at bounding box center [685, 459] width 149 height 36
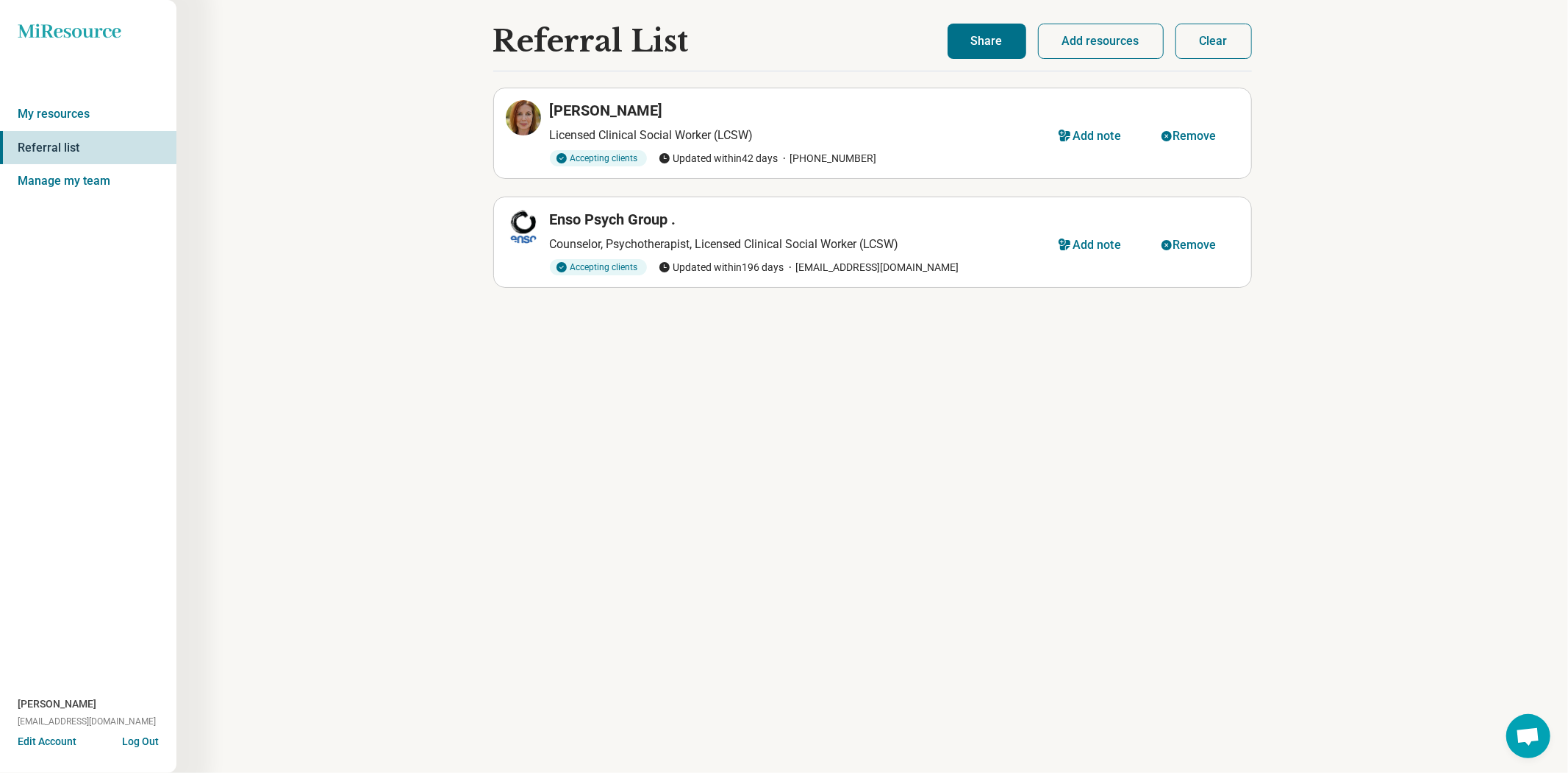
click at [3, 302] on div "Miresource logo My resources Referral list Manage my team Allie Stowers ams19bq…" at bounding box center [88, 386] width 177 height 773
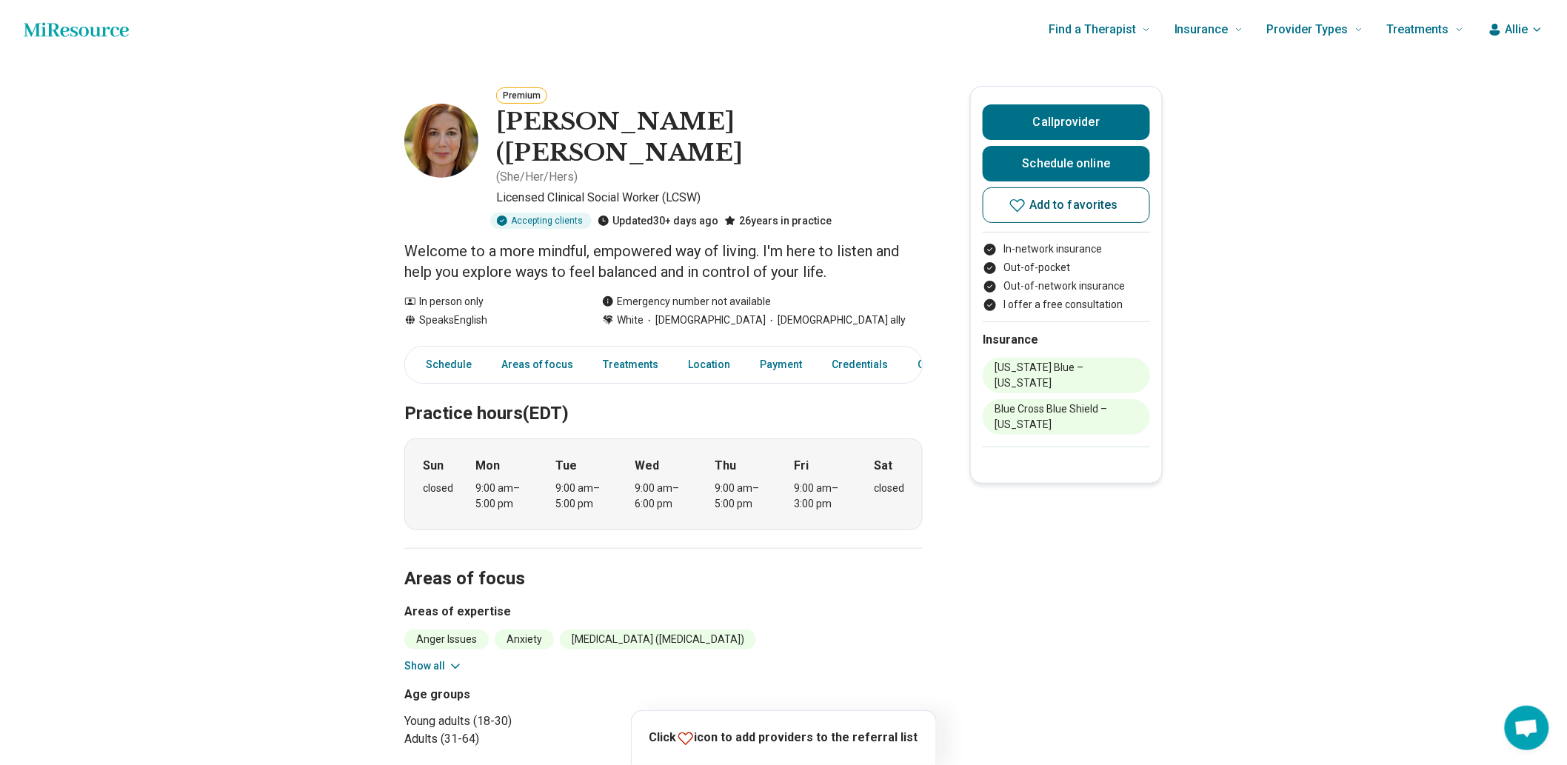
click at [1038, 211] on span "Add to favorites" at bounding box center [1073, 205] width 89 height 12
